Goal: Navigation & Orientation: Find specific page/section

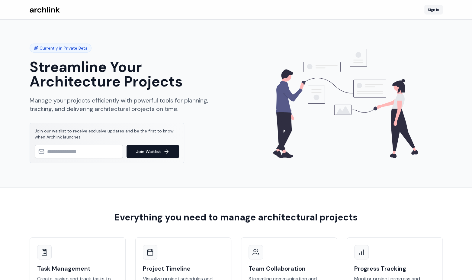
click at [436, 11] on link "Sign in" at bounding box center [434, 10] width 18 height 10
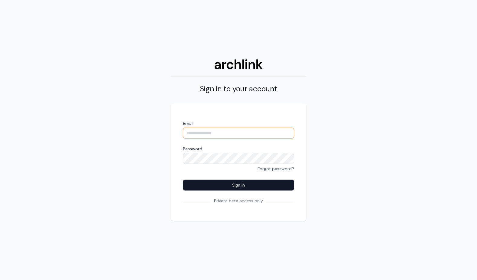
click at [205, 132] on input "Email" at bounding box center [238, 133] width 111 height 11
type input "**********"
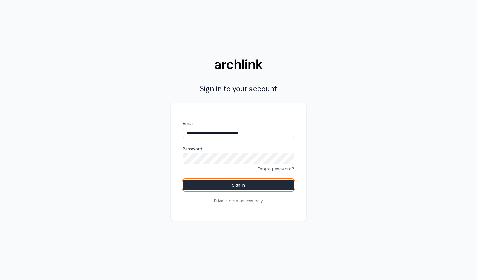
click at [244, 183] on button "Sign in" at bounding box center [238, 185] width 111 height 11
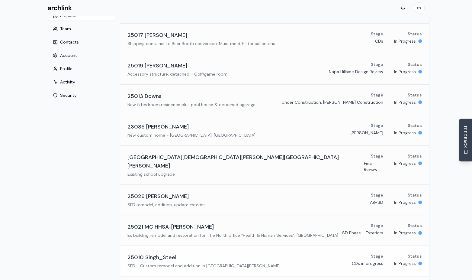
scroll to position [30, 0]
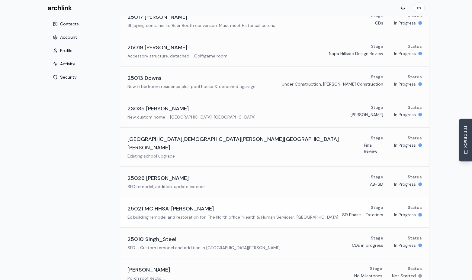
click at [160, 204] on h3 "25021 MC HHSA-[PERSON_NAME]" at bounding box center [171, 208] width 86 height 8
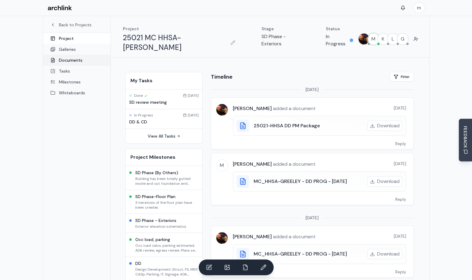
click at [90, 59] on link "Documents" at bounding box center [76, 60] width 67 height 11
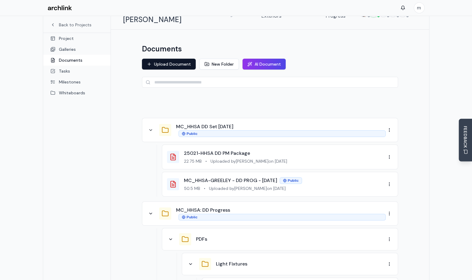
scroll to position [30, 0]
